Goal: Task Accomplishment & Management: Complete application form

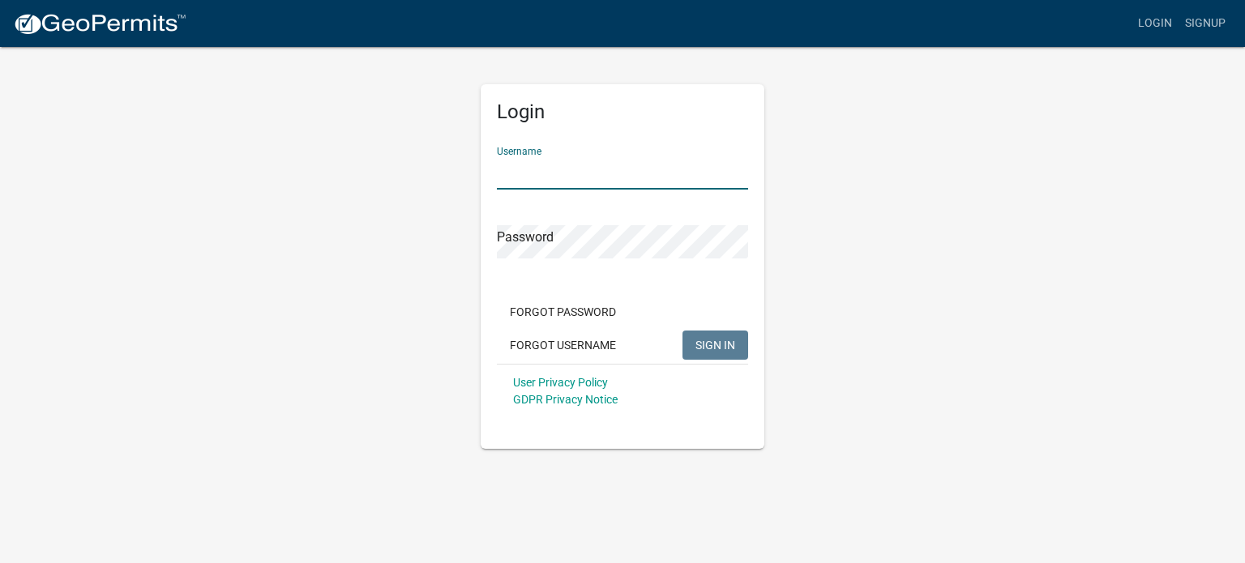
click at [558, 177] on input "Username" at bounding box center [622, 172] width 251 height 33
type input "[EMAIL_ADDRESS][DOMAIN_NAME]"
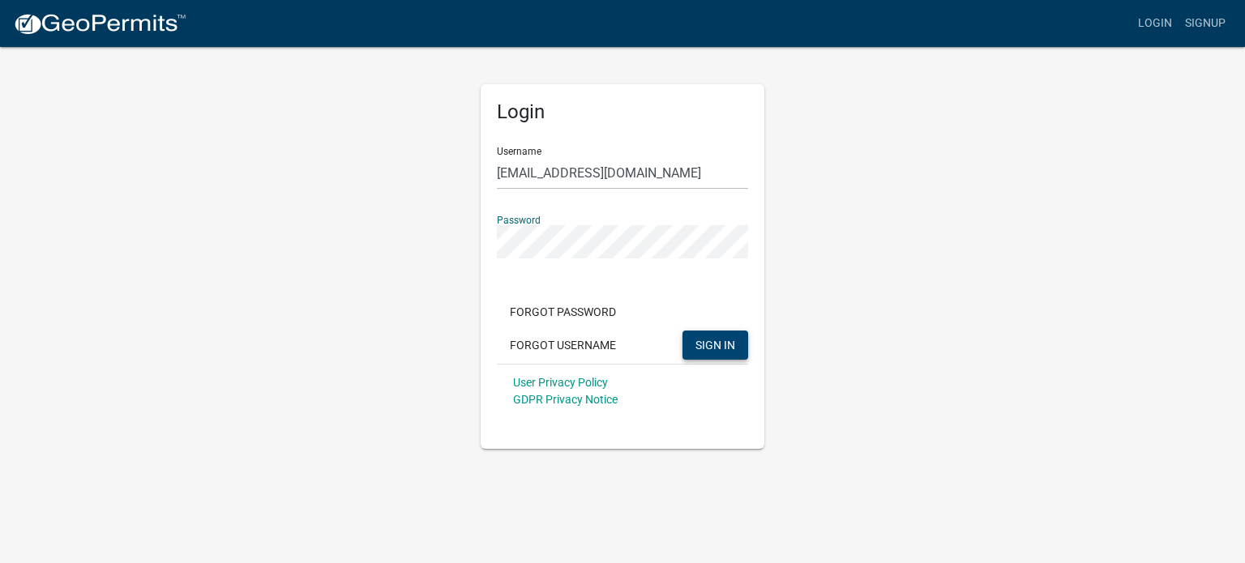
click at [725, 355] on button "SIGN IN" at bounding box center [715, 345] width 66 height 29
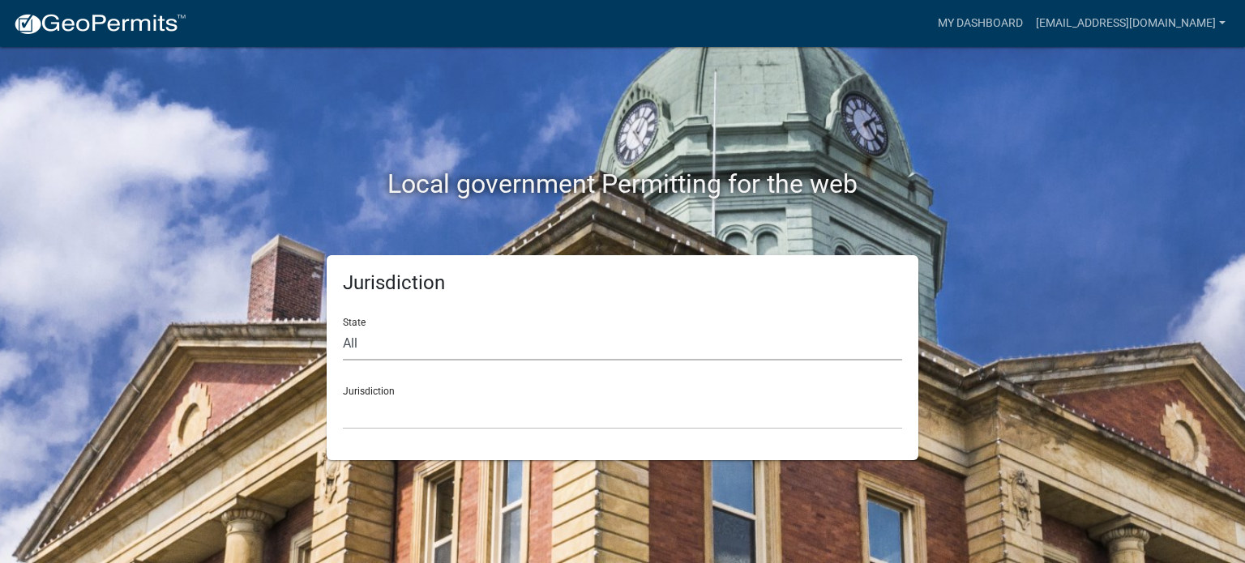
click at [373, 348] on select "All [US_STATE] [US_STATE] [US_STATE] [US_STATE] [US_STATE] [US_STATE] [US_STATE…" at bounding box center [622, 343] width 559 height 33
select select "[US_STATE]"
click at [343, 327] on select "All [US_STATE] [US_STATE] [US_STATE] [US_STATE] [US_STATE] [US_STATE] [US_STATE…" at bounding box center [622, 343] width 559 height 33
click at [391, 418] on select "[GEOGRAPHIC_DATA], [US_STATE] [GEOGRAPHIC_DATA], [US_STATE] [GEOGRAPHIC_DATA], …" at bounding box center [622, 412] width 559 height 33
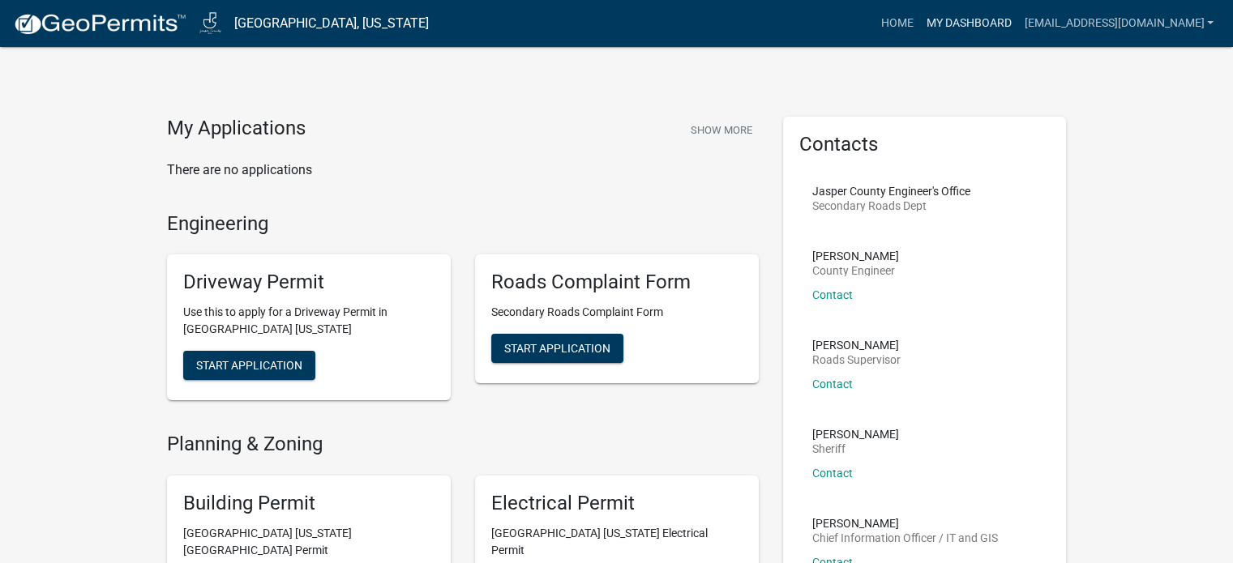
click at [934, 14] on link "My Dashboard" at bounding box center [968, 23] width 98 height 31
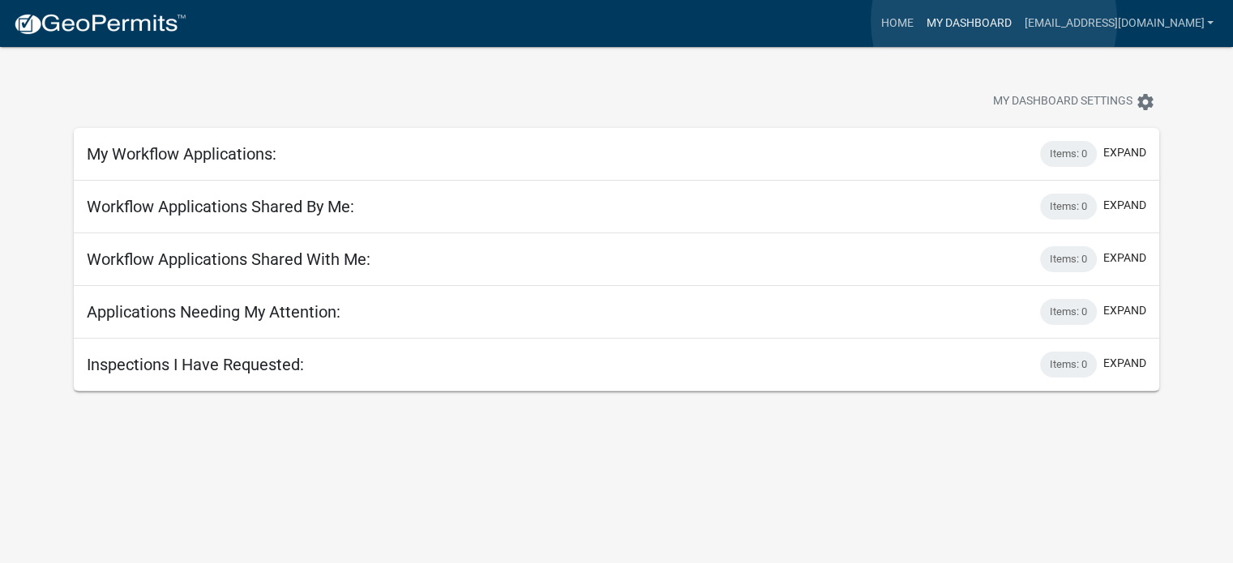
click at [994, 21] on link "My Dashboard" at bounding box center [968, 23] width 98 height 31
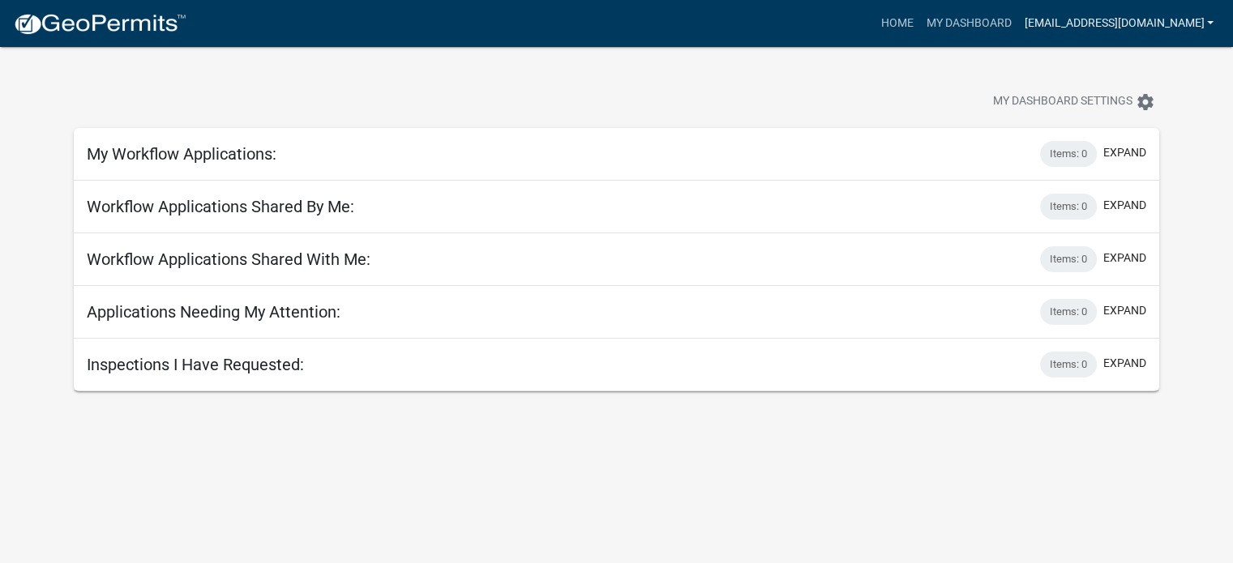
click at [1125, 19] on link "[EMAIL_ADDRESS][DOMAIN_NAME]" at bounding box center [1118, 23] width 203 height 31
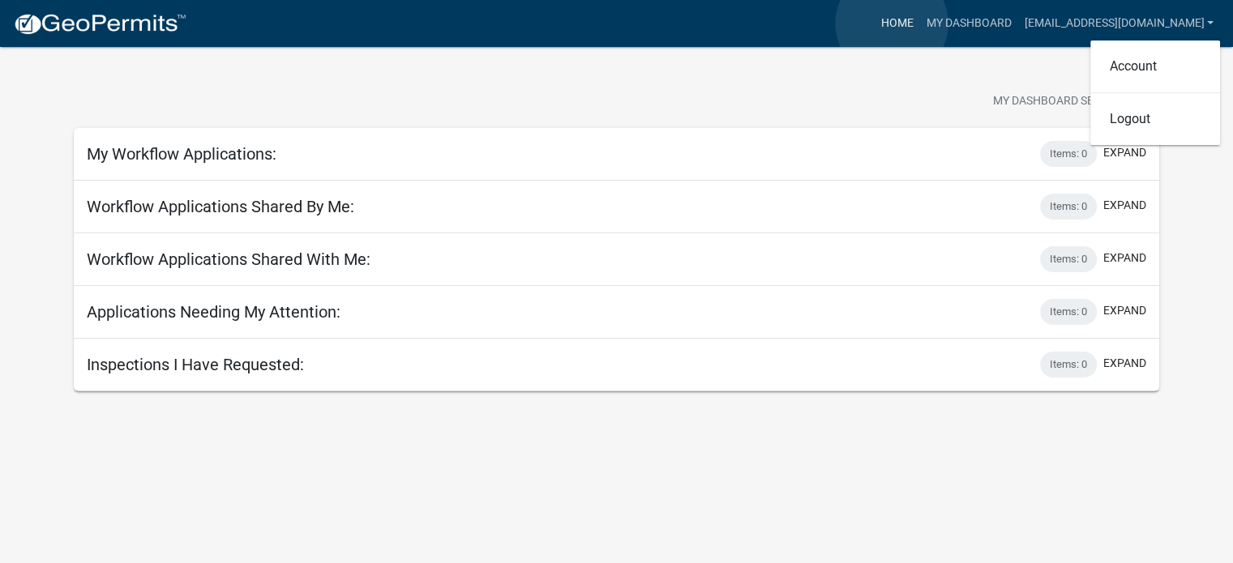
click at [891, 24] on link "Home" at bounding box center [896, 23] width 45 height 31
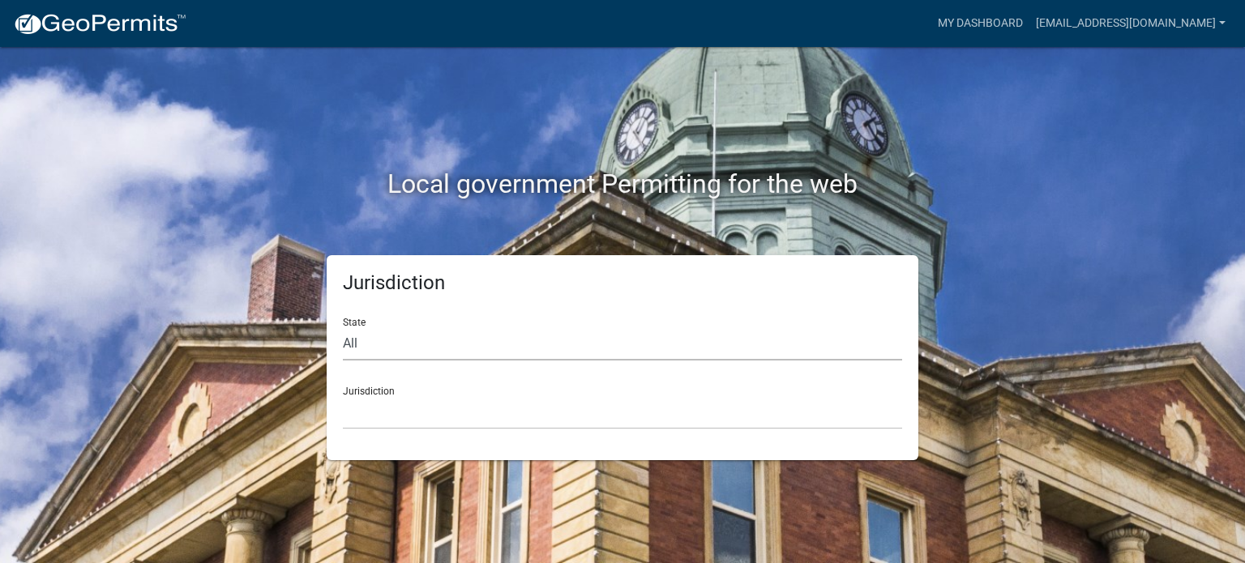
click at [392, 349] on select "All [US_STATE] [US_STATE] [US_STATE] [US_STATE] [US_STATE] [US_STATE] [US_STATE…" at bounding box center [622, 343] width 559 height 33
select select "[US_STATE]"
click at [343, 327] on select "All [US_STATE] [US_STATE] [US_STATE] [US_STATE] [US_STATE] [US_STATE] [US_STATE…" at bounding box center [622, 343] width 559 height 33
click at [408, 404] on select "[GEOGRAPHIC_DATA], [US_STATE] [GEOGRAPHIC_DATA], [US_STATE] [GEOGRAPHIC_DATA], …" at bounding box center [622, 412] width 559 height 33
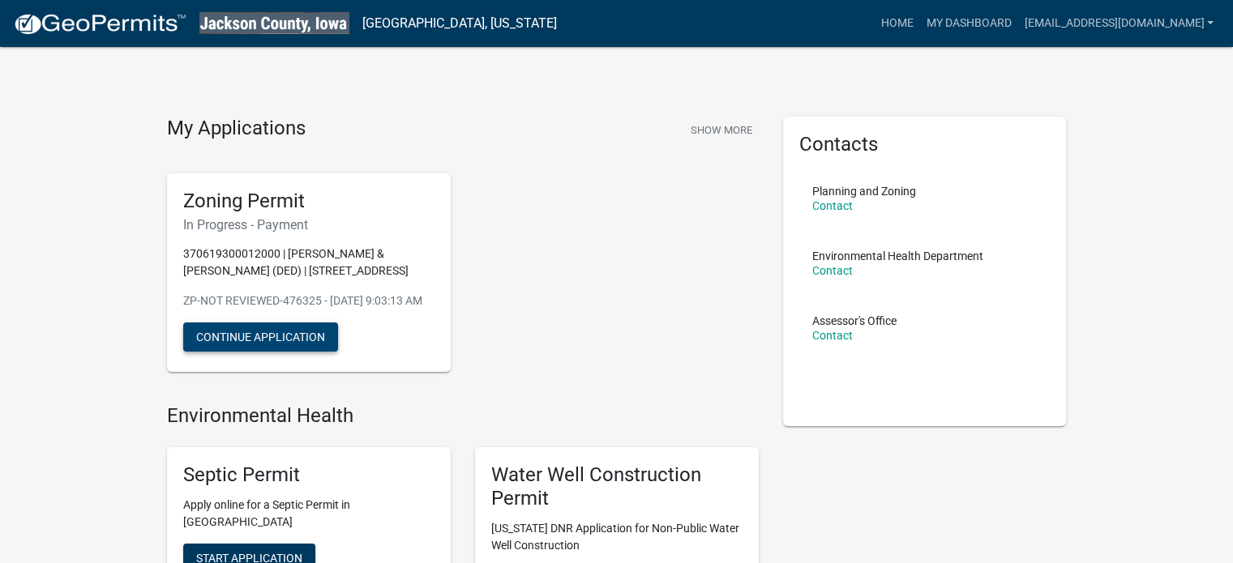
click at [310, 352] on button "Continue Application" at bounding box center [260, 337] width 155 height 29
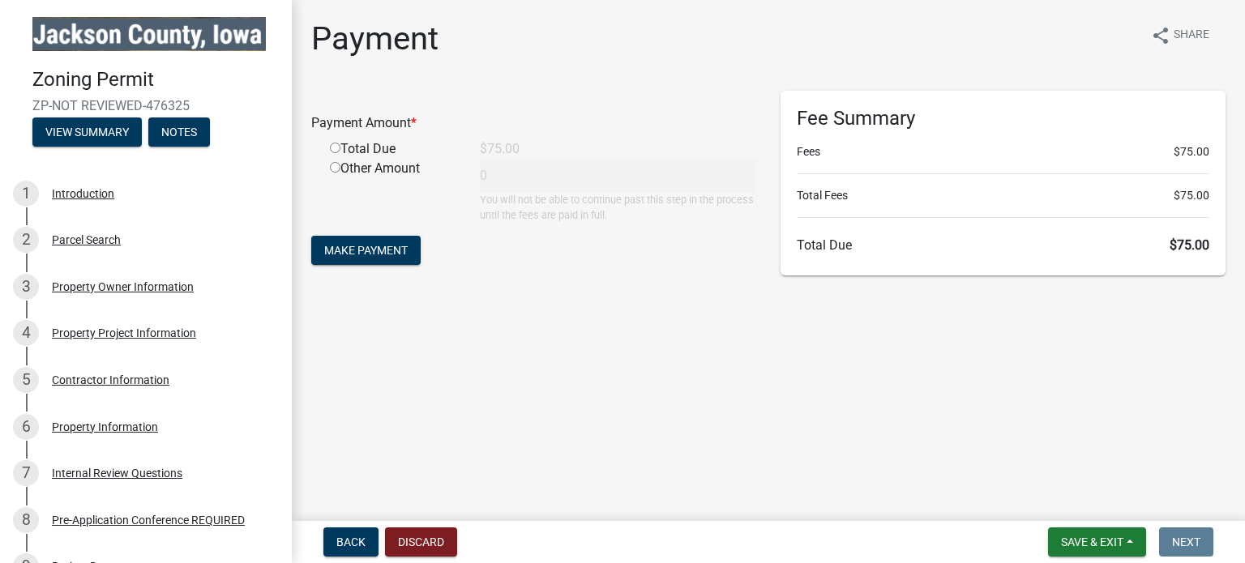
click at [335, 152] on input "radio" at bounding box center [335, 148] width 11 height 11
radio input "true"
type input "75"
click at [397, 244] on span "Make Payment" at bounding box center [365, 250] width 83 height 13
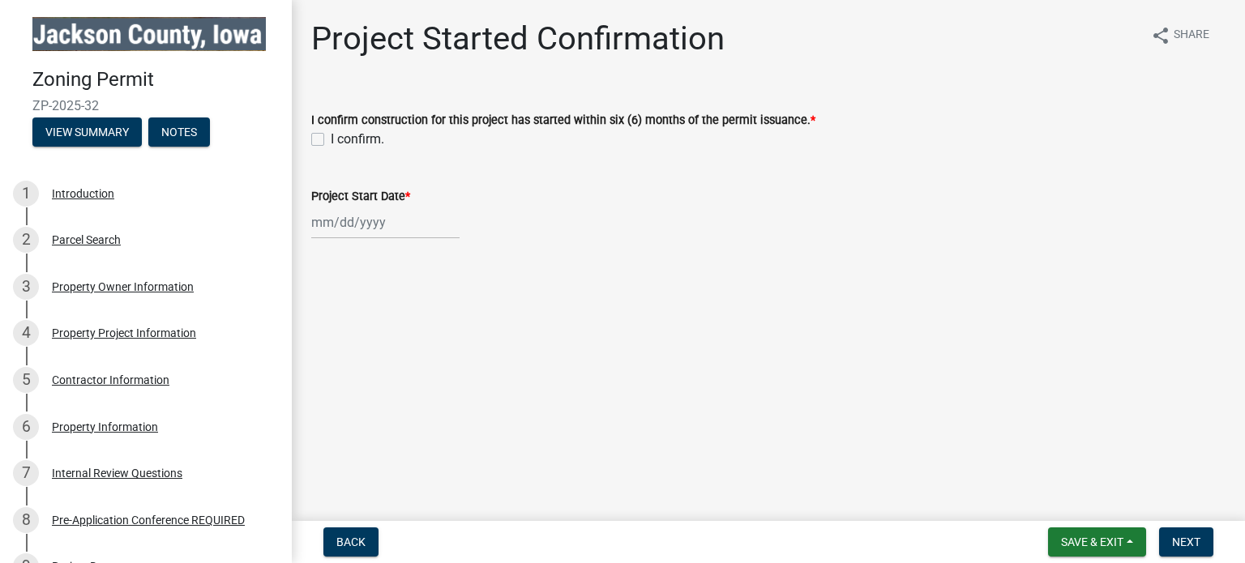
drag, startPoint x: 314, startPoint y: 142, endPoint x: 333, endPoint y: 173, distance: 37.1
click at [331, 142] on label "I confirm." at bounding box center [357, 139] width 53 height 19
click at [331, 140] on input "I confirm." at bounding box center [336, 135] width 11 height 11
checkbox input "true"
click at [325, 224] on div at bounding box center [385, 222] width 148 height 33
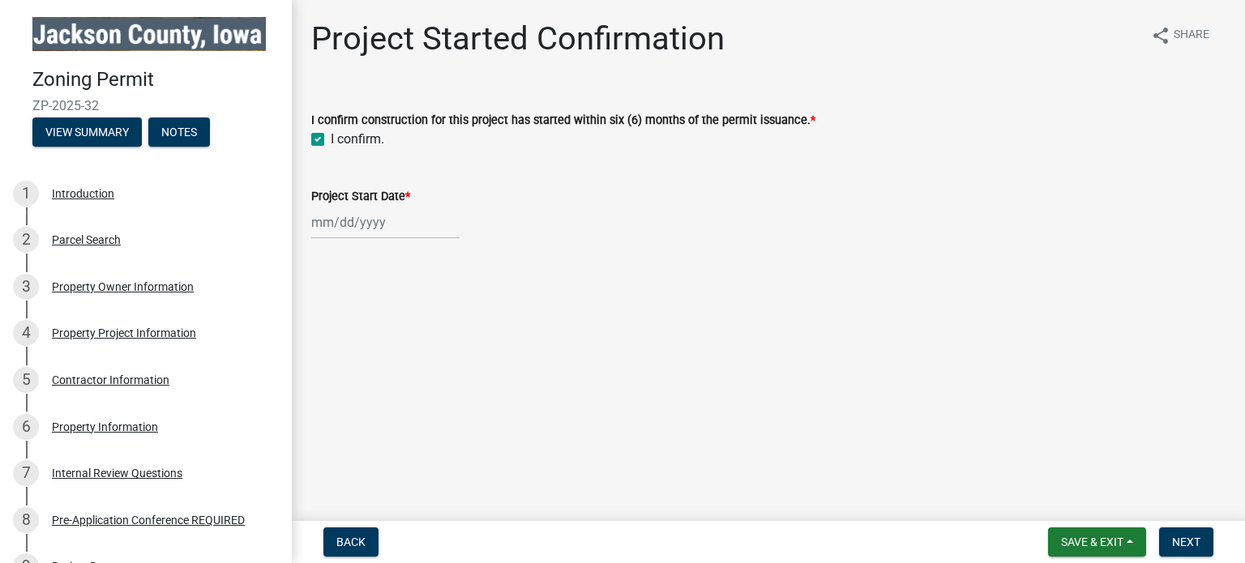
select select "9"
select select "2025"
click at [490, 252] on button "Next month" at bounding box center [482, 257] width 19 height 26
select select "10"
click at [356, 333] on div "7" at bounding box center [353, 335] width 26 height 26
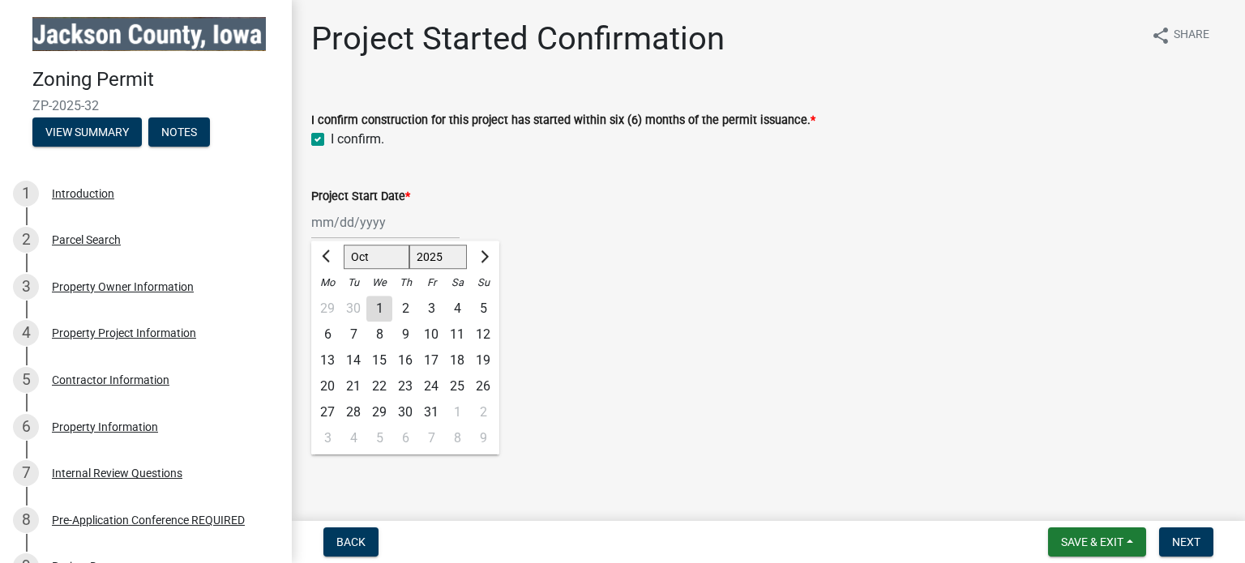
type input "[DATE]"
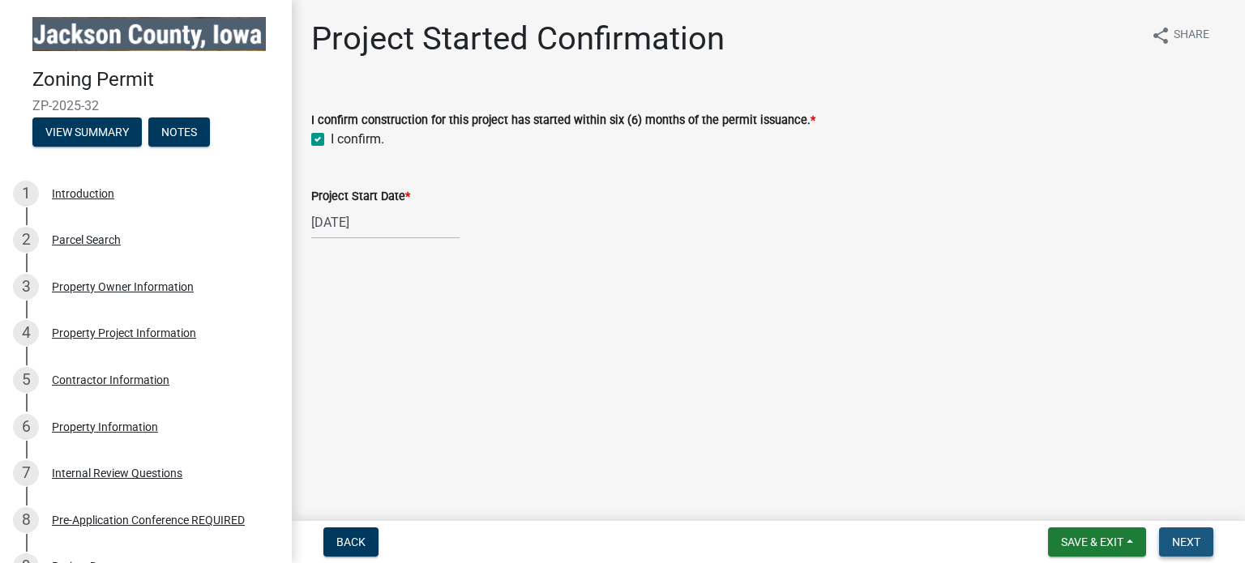
click at [1190, 547] on span "Next" at bounding box center [1186, 542] width 28 height 13
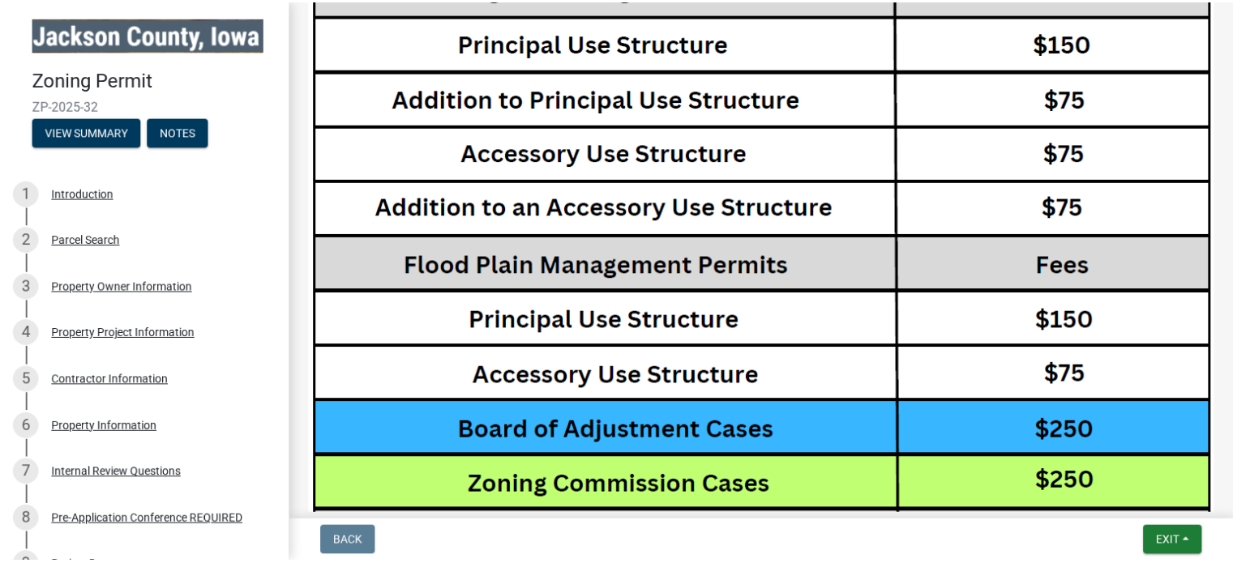
scroll to position [3684, 0]
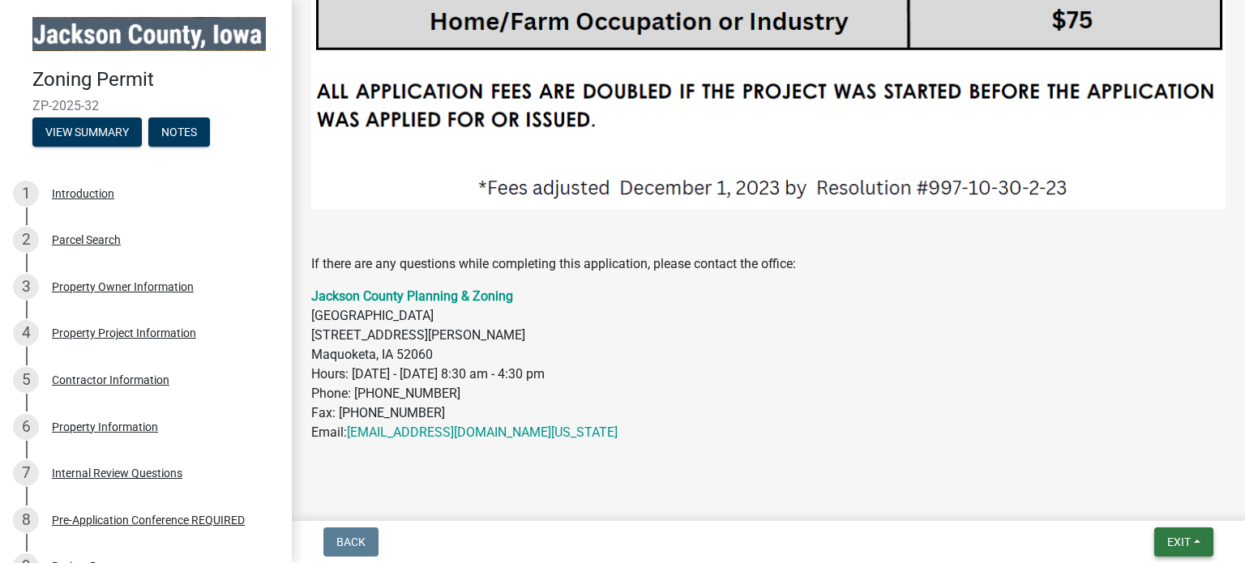
drag, startPoint x: 1189, startPoint y: 542, endPoint x: 648, endPoint y: 97, distance: 700.1
click at [1188, 542] on span "Exit" at bounding box center [1179, 542] width 24 height 13
click at [1139, 511] on button "Save & Exit" at bounding box center [1149, 500] width 130 height 39
